Goal: Task Accomplishment & Management: Complete application form

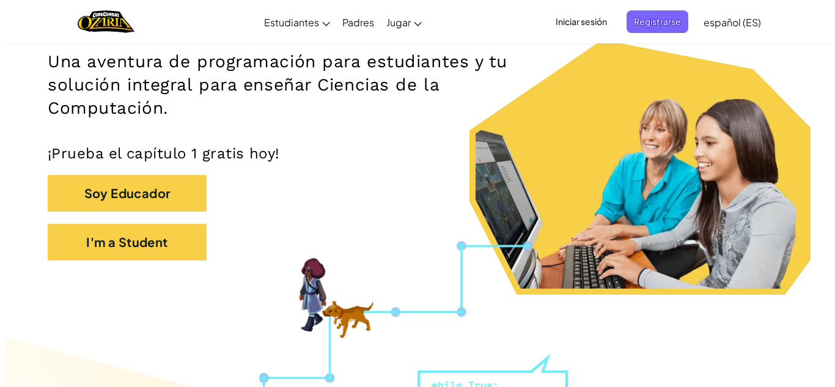
scroll to position [174, 0]
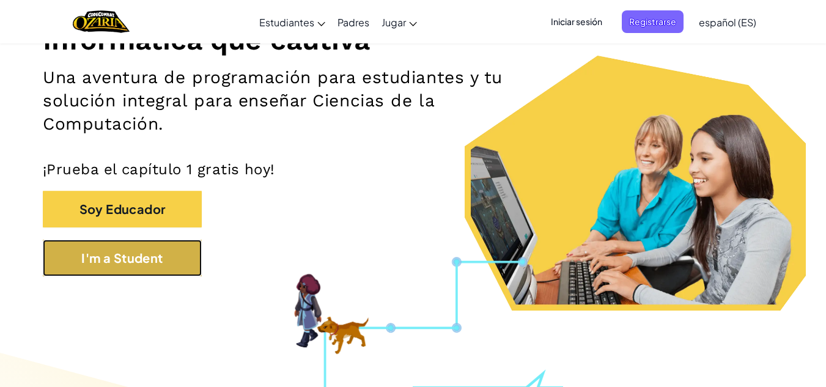
click at [182, 253] on button "I'm a Student" at bounding box center [122, 258] width 159 height 37
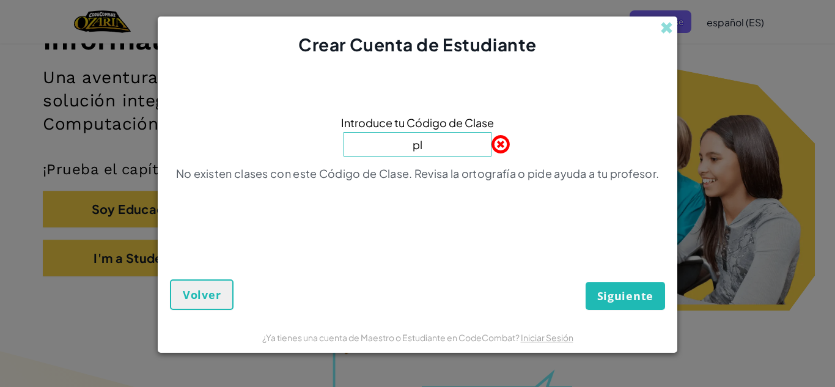
type input "PlaceBeanSoft"
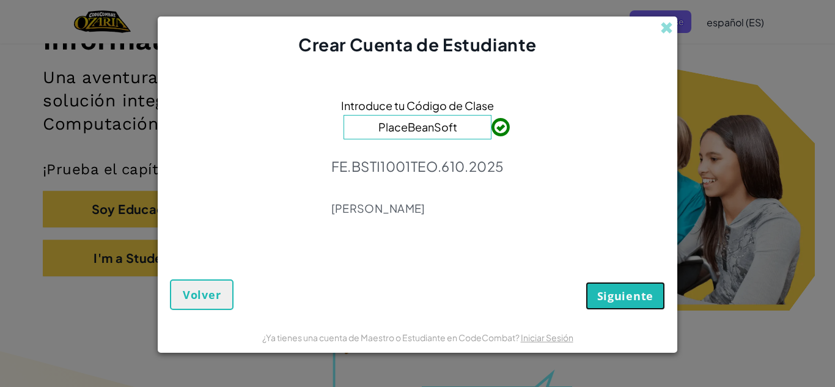
click at [623, 294] on span "Siguiente" at bounding box center [626, 296] width 56 height 15
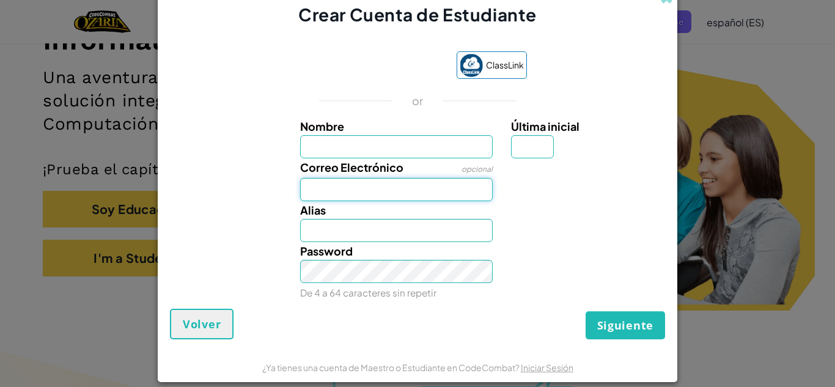
click at [410, 193] on input "Correo Electrónico" at bounding box center [396, 189] width 193 height 23
type input "[EMAIL_ADDRESS][DOMAIN_NAME]"
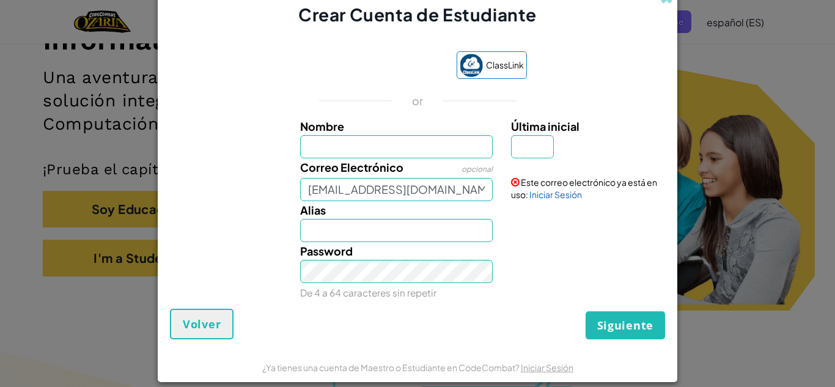
click at [550, 201] on div at bounding box center [586, 210] width 169 height 18
click at [550, 198] on link "Iniciar Sesión" at bounding box center [556, 194] width 53 height 11
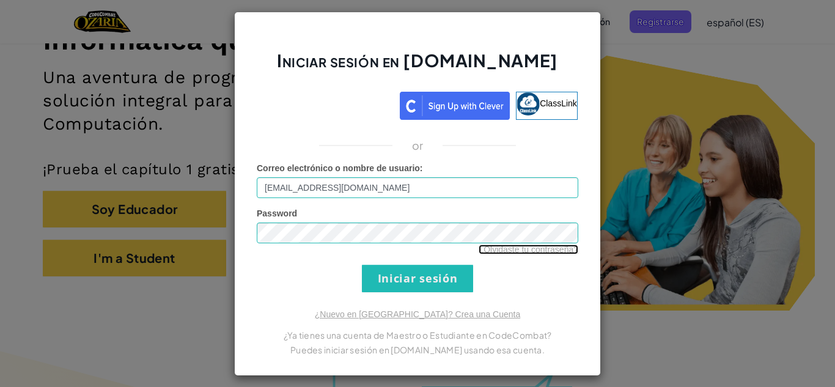
click at [542, 251] on link "¿Olvidaste tu contraseña?" at bounding box center [529, 250] width 100 height 10
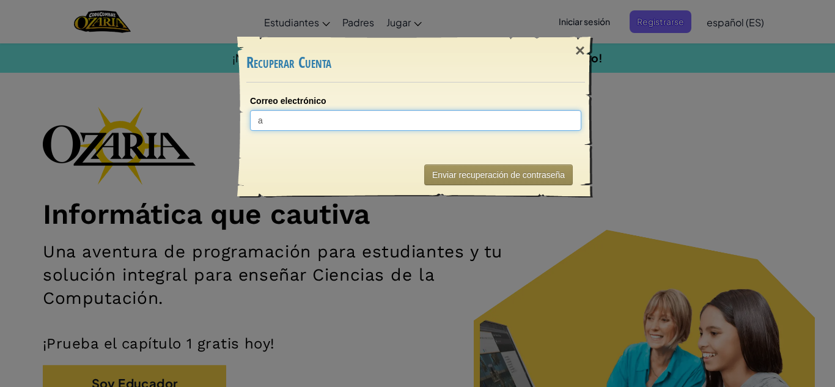
type input "al"
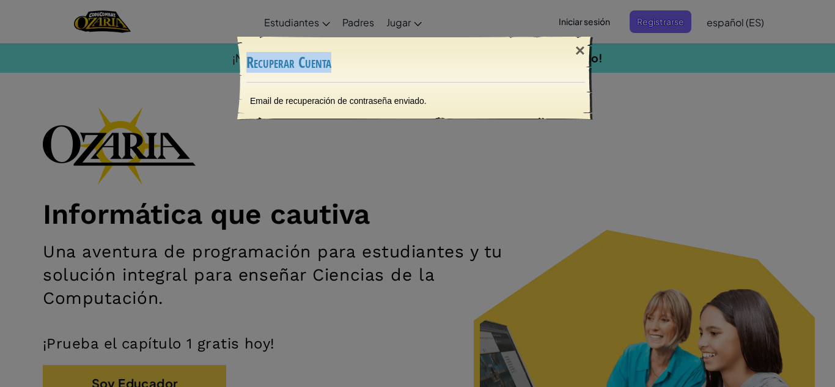
drag, startPoint x: 580, startPoint y: 50, endPoint x: 781, endPoint y: 78, distance: 202.6
click at [781, 78] on div "× Recuperar Cuenta Email de recuperación de contraseña enviado. Enviando..." at bounding box center [417, 193] width 835 height 387
click at [572, 53] on div "×" at bounding box center [580, 50] width 28 height 35
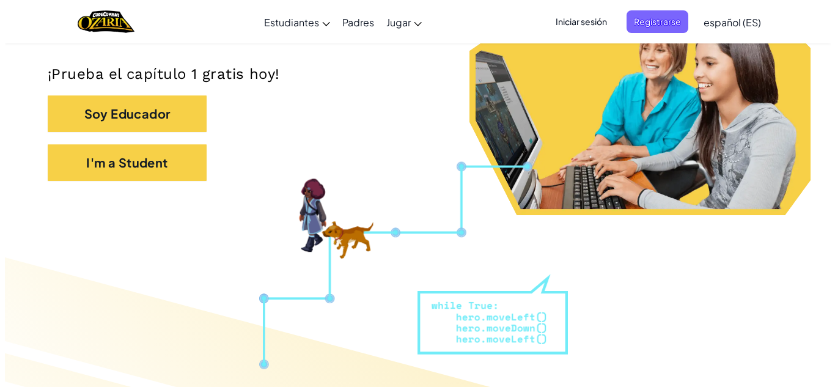
scroll to position [222, 0]
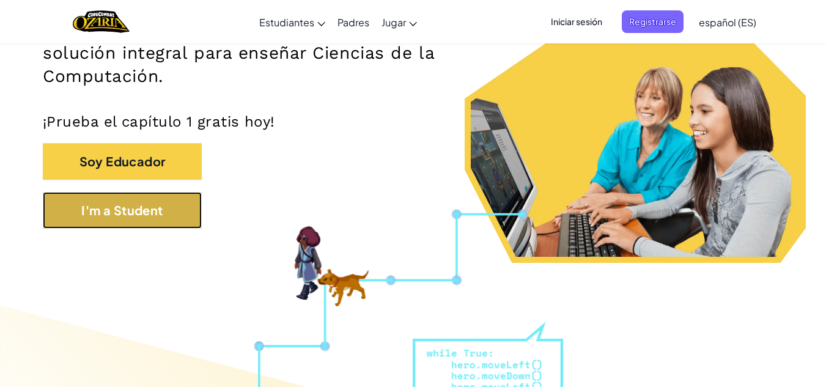
click at [142, 201] on button "I'm a Student" at bounding box center [122, 210] width 159 height 37
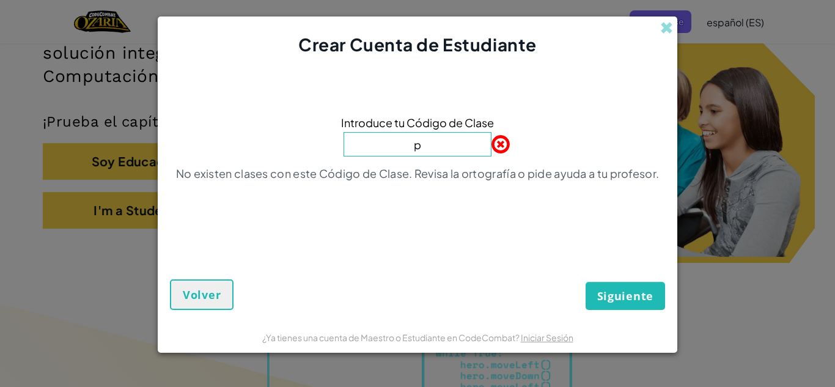
type input "PlaceBeanSoft"
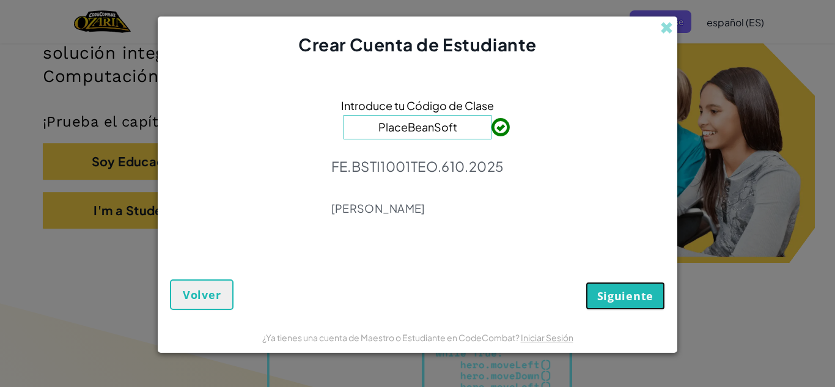
click at [646, 291] on span "Siguiente" at bounding box center [626, 296] width 56 height 15
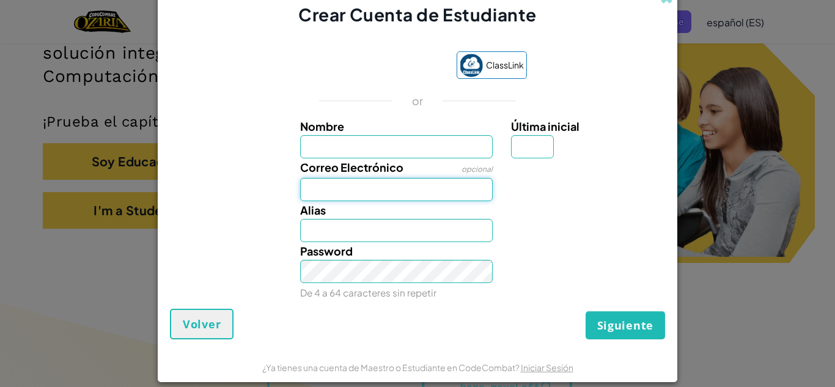
click at [430, 181] on input "Correo Electrónico" at bounding box center [396, 189] width 193 height 23
type input "[EMAIL_ADDRESS][DOMAIN_NAME]"
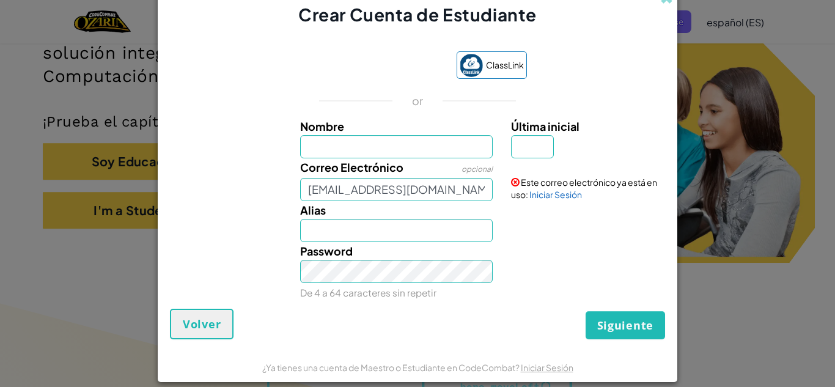
click at [440, 215] on div "Alias" at bounding box center [397, 221] width 212 height 41
click at [582, 199] on div "Este correo electrónico ya está en uso: Iniciar Sesión" at bounding box center [586, 179] width 169 height 42
click at [569, 196] on link "Iniciar Sesión" at bounding box center [556, 194] width 53 height 11
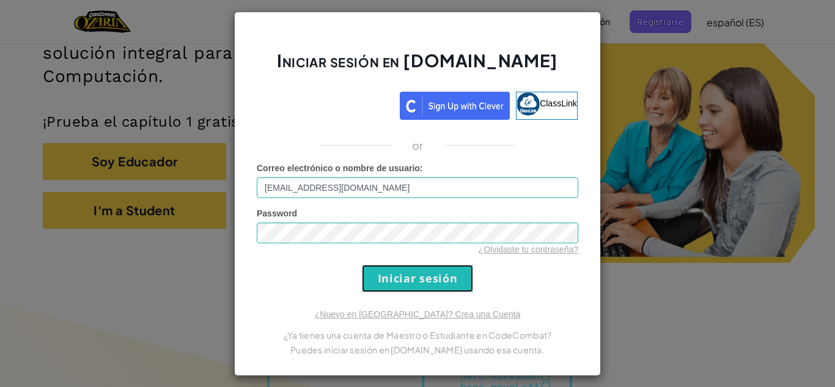
click at [455, 278] on input "Iniciar sesión" at bounding box center [417, 279] width 111 height 28
